Goal: Task Accomplishment & Management: Complete application form

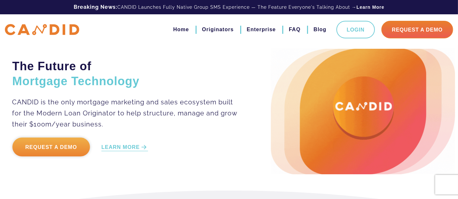
click at [56, 146] on link "Request a Demo" at bounding box center [51, 147] width 78 height 19
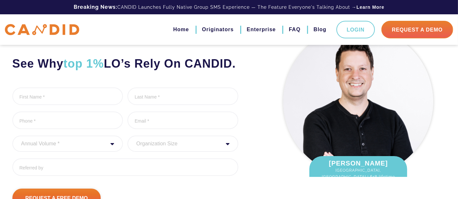
scroll to position [36, 0]
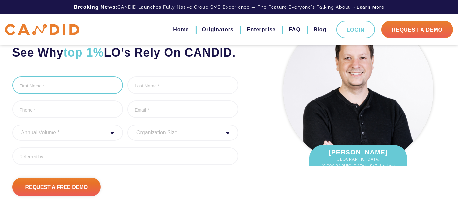
click at [53, 93] on input "First Name *" at bounding box center [67, 86] width 111 height 18
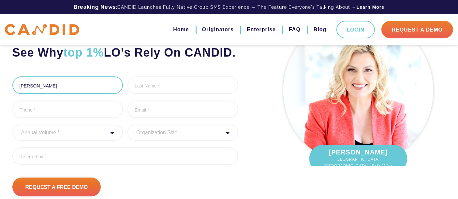
type input "[PERSON_NAME]"
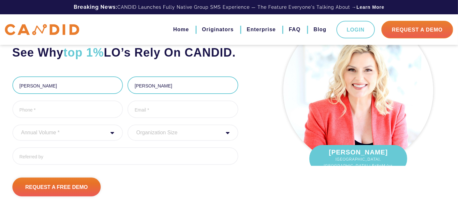
type input "[PERSON_NAME]"
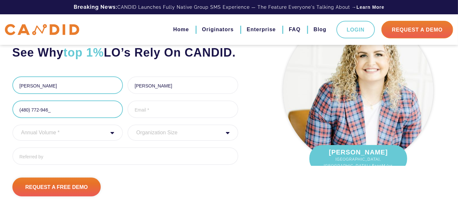
type input "[PHONE_NUMBER]"
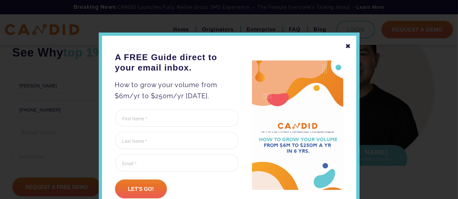
click at [348, 44] on div "✖ A FREE Guide direct to your email inbox. How to grow your volume from $6m/yr …" at bounding box center [229, 124] width 261 height 182
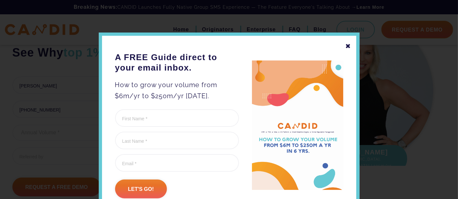
click at [346, 45] on div "✖" at bounding box center [348, 46] width 6 height 11
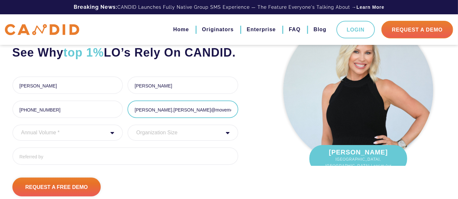
click at [194, 118] on input "jared.plonski@moveme" at bounding box center [182, 110] width 111 height 18
type input "jared.plonski@movement.com"
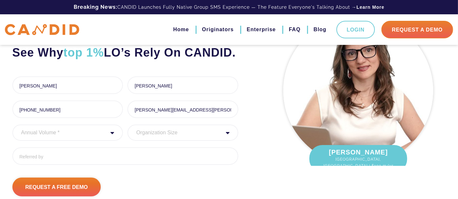
click at [87, 139] on select "Annual Volume * 0 to 25M 25M to 50M 50M to 75M 75M to 100M 100M to 150M 150M to…" at bounding box center [67, 133] width 111 height 16
select select "30000000"
click at [12, 139] on select "Annual Volume * 0 to 25M 25M to 50M 50M to 75M 75M to 100M 100M to 150M 150M to…" at bounding box center [67, 133] width 111 height 16
click at [161, 141] on select "Organization Size 1 - 10 11 - 50 51 - 100 101 - 200 201 - 300 300 - 500 501+" at bounding box center [182, 133] width 111 height 16
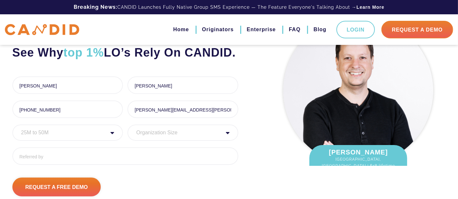
select select "1 - 10"
click at [127, 139] on select "Organization Size 1 - 10 11 - 50 51 - 100 101 - 200 201 - 300 300 - 500 501+" at bounding box center [182, 133] width 111 height 16
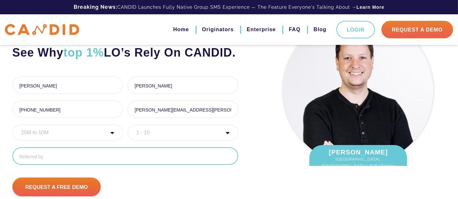
click at [65, 163] on input "Referred By" at bounding box center [125, 157] width 226 height 18
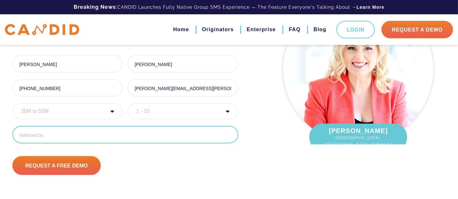
scroll to position [72, 0]
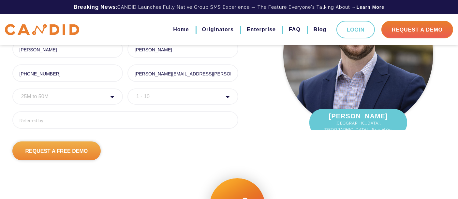
click at [83, 161] on input "Request A Free Demo" at bounding box center [56, 151] width 89 height 19
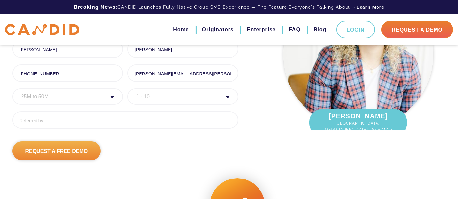
click at [62, 161] on input "Request A Free Demo" at bounding box center [56, 151] width 89 height 19
